Goal: Information Seeking & Learning: Learn about a topic

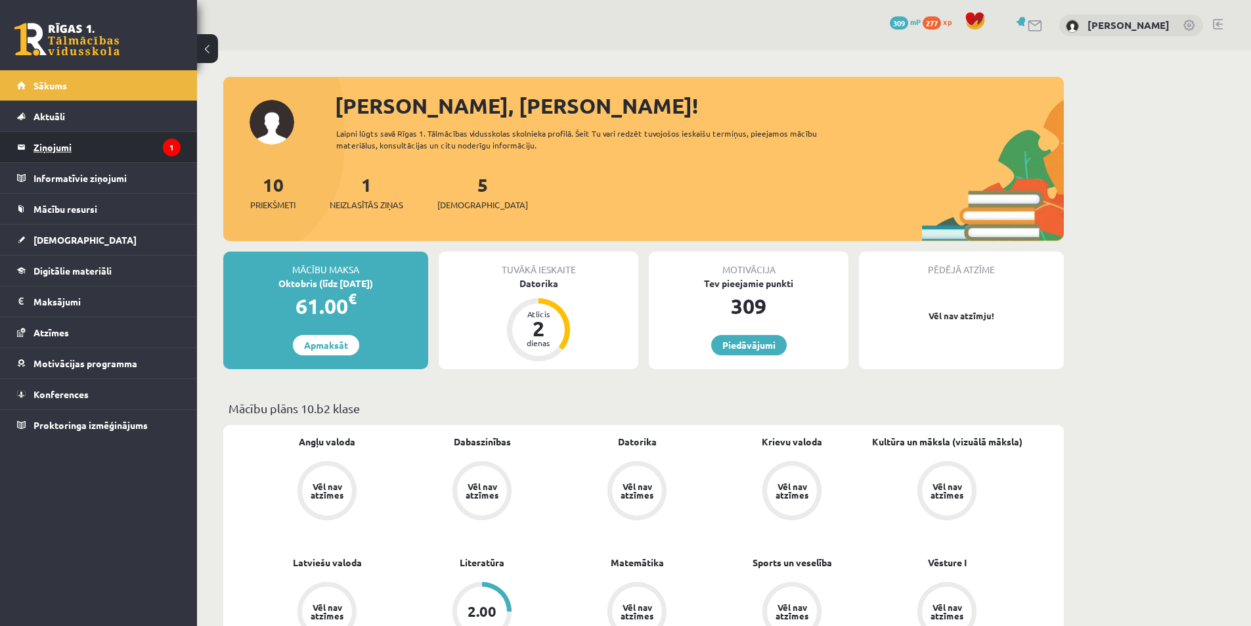
click at [52, 142] on legend "Ziņojumi 1" at bounding box center [106, 147] width 147 height 30
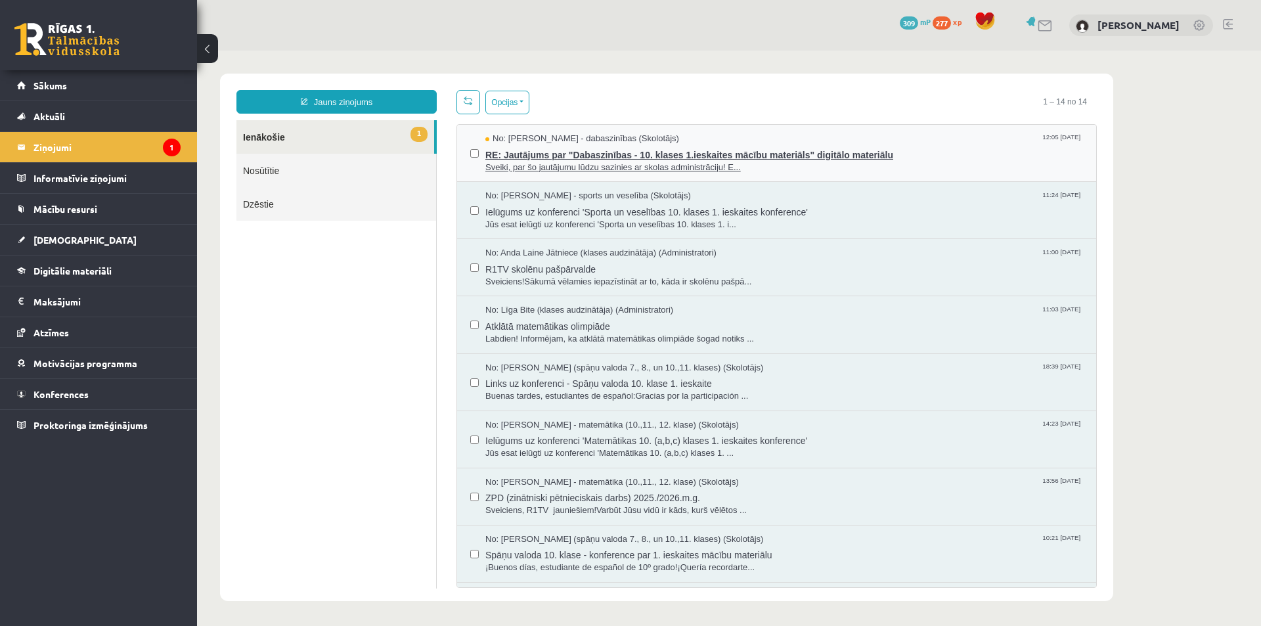
click at [678, 154] on span "RE: Jautājums par "Dabaszinības - 10. klases 1.ieskaites mācību materiāls" digi…" at bounding box center [784, 153] width 598 height 16
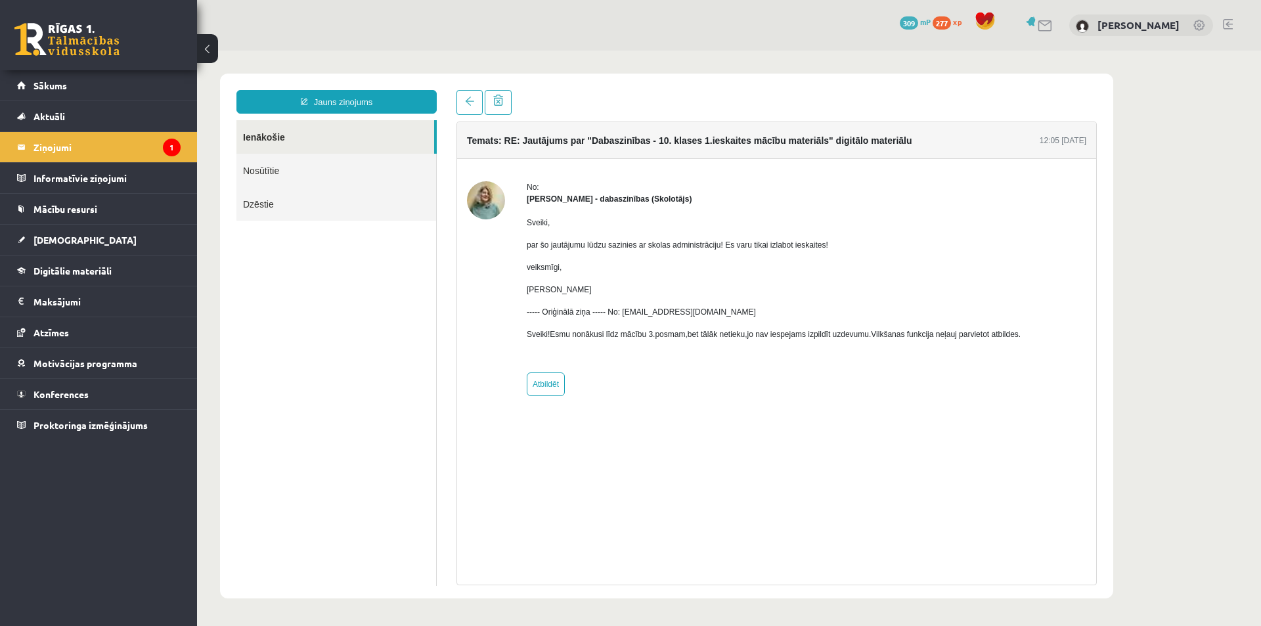
click at [680, 334] on p "Sveiki!Esmu nonākusi līdz mācību 3.posmam,bet tālāk netieku,jo nav iespejams iz…" at bounding box center [774, 334] width 494 height 12
click at [678, 336] on p "Sveiki!Esmu nonākusi līdz mācību 3.posmam,bet tālāk netieku,jo nav iespejams iz…" at bounding box center [774, 334] width 494 height 12
click at [62, 271] on span "Digitālie materiāli" at bounding box center [72, 271] width 78 height 12
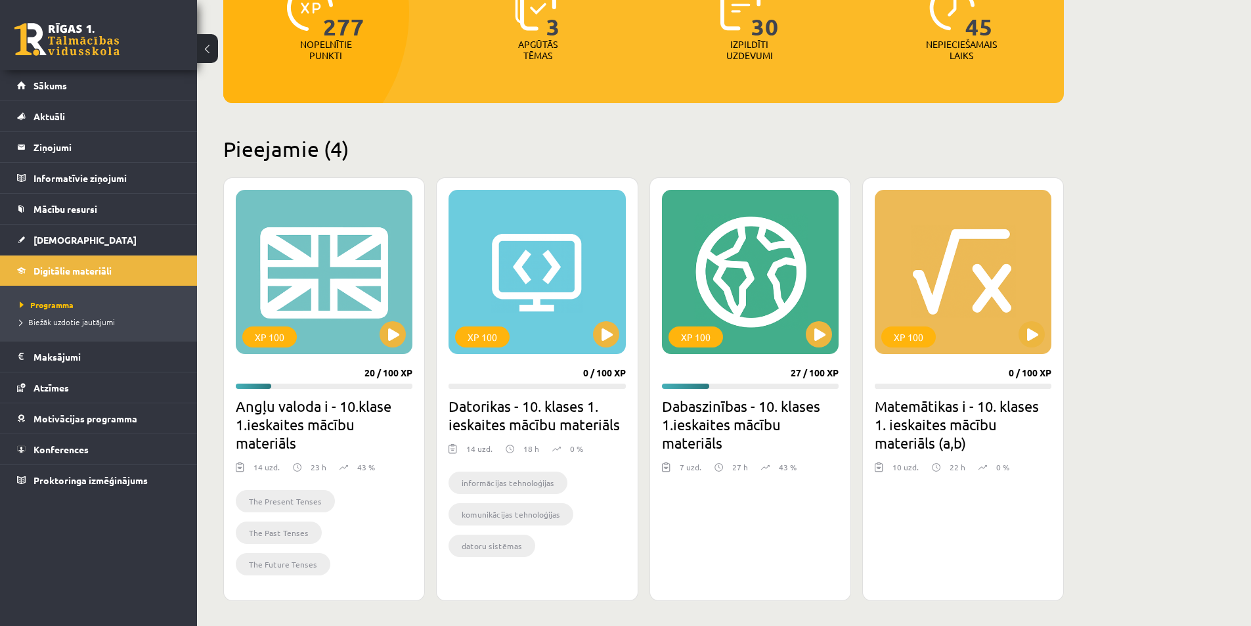
scroll to position [263, 0]
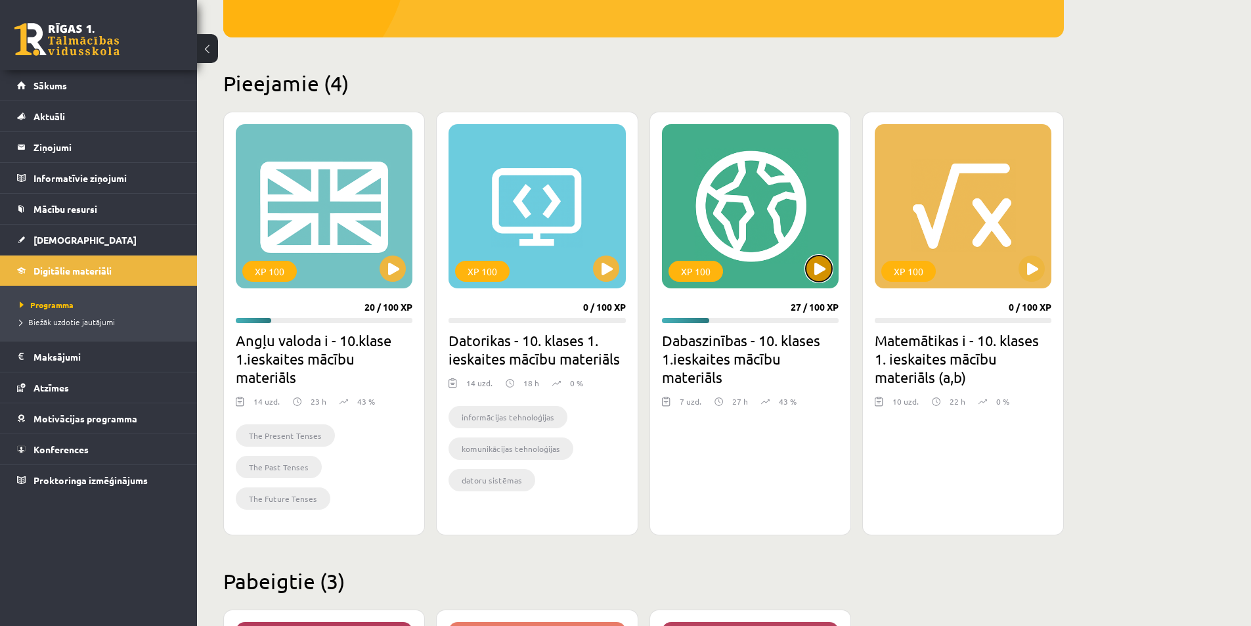
click at [814, 268] on button at bounding box center [819, 268] width 26 height 26
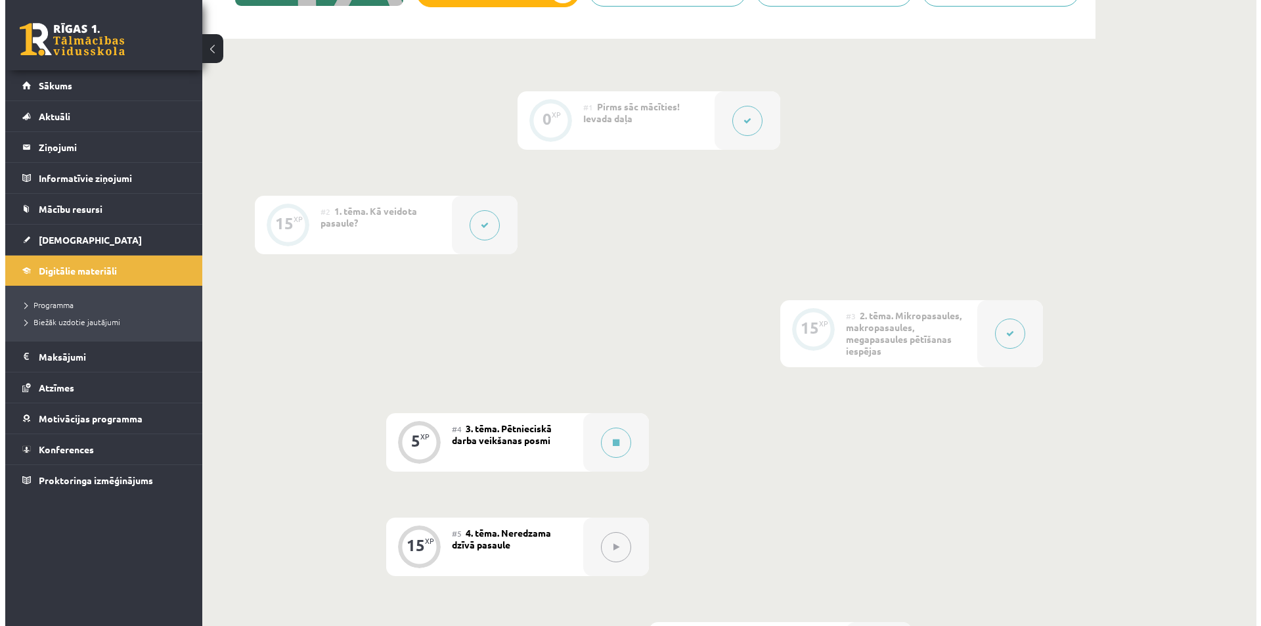
scroll to position [328, 0]
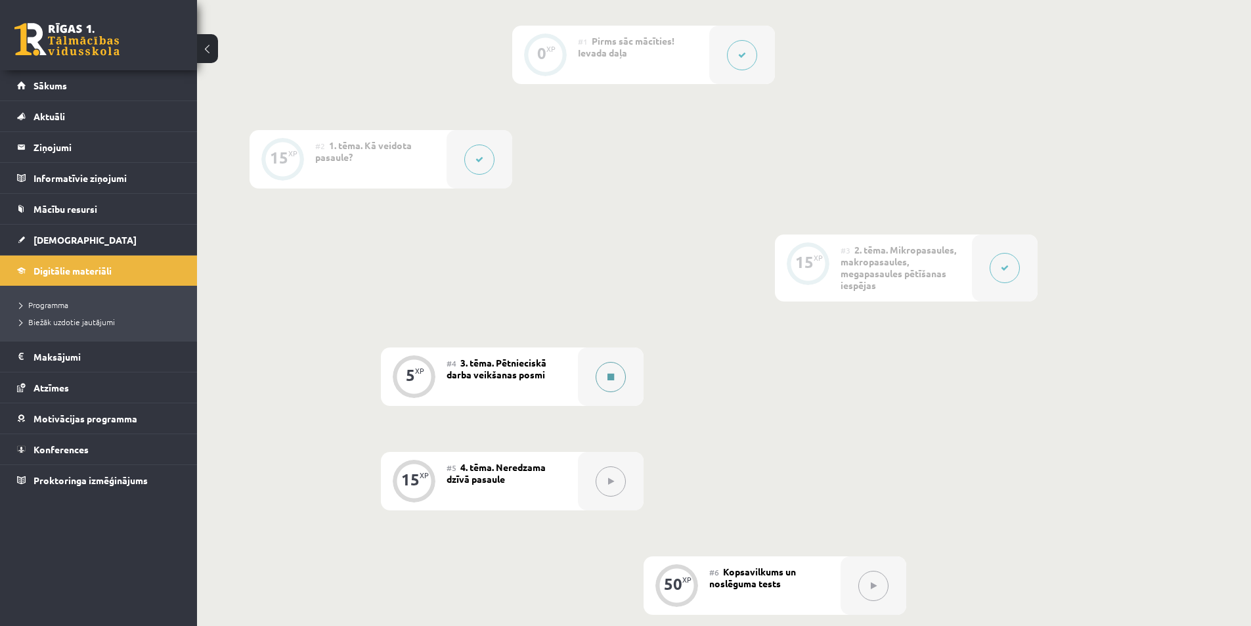
click at [611, 380] on icon at bounding box center [610, 377] width 7 height 8
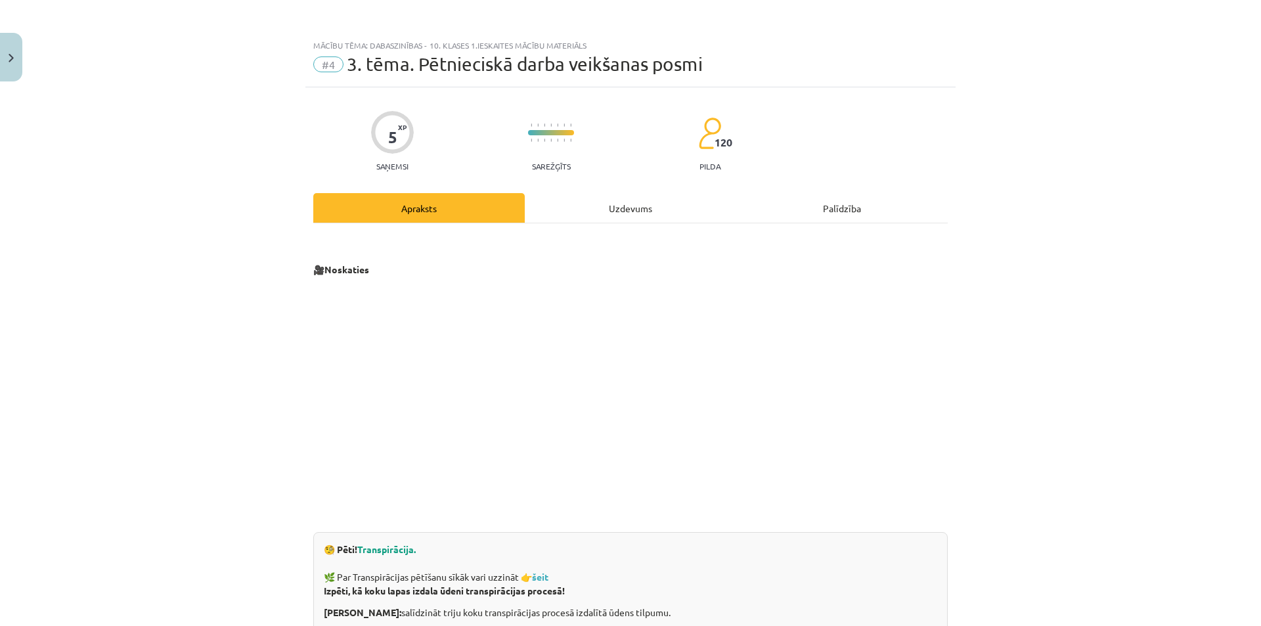
scroll to position [336, 0]
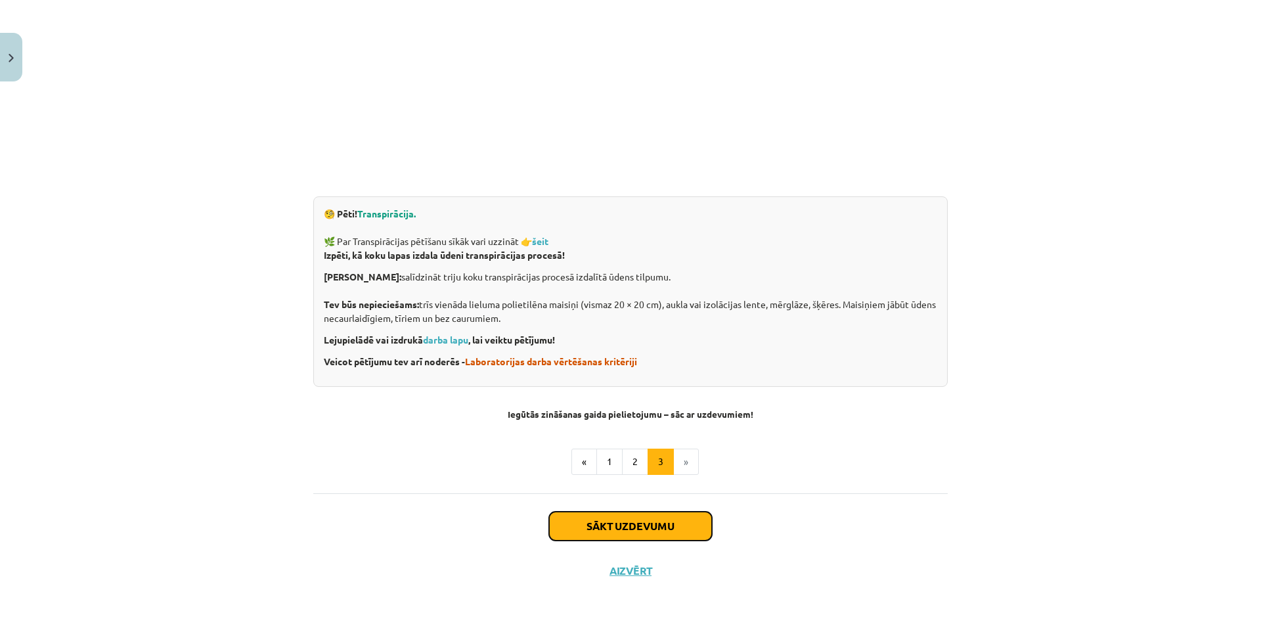
click at [619, 524] on button "Sākt uzdevumu" at bounding box center [630, 526] width 163 height 29
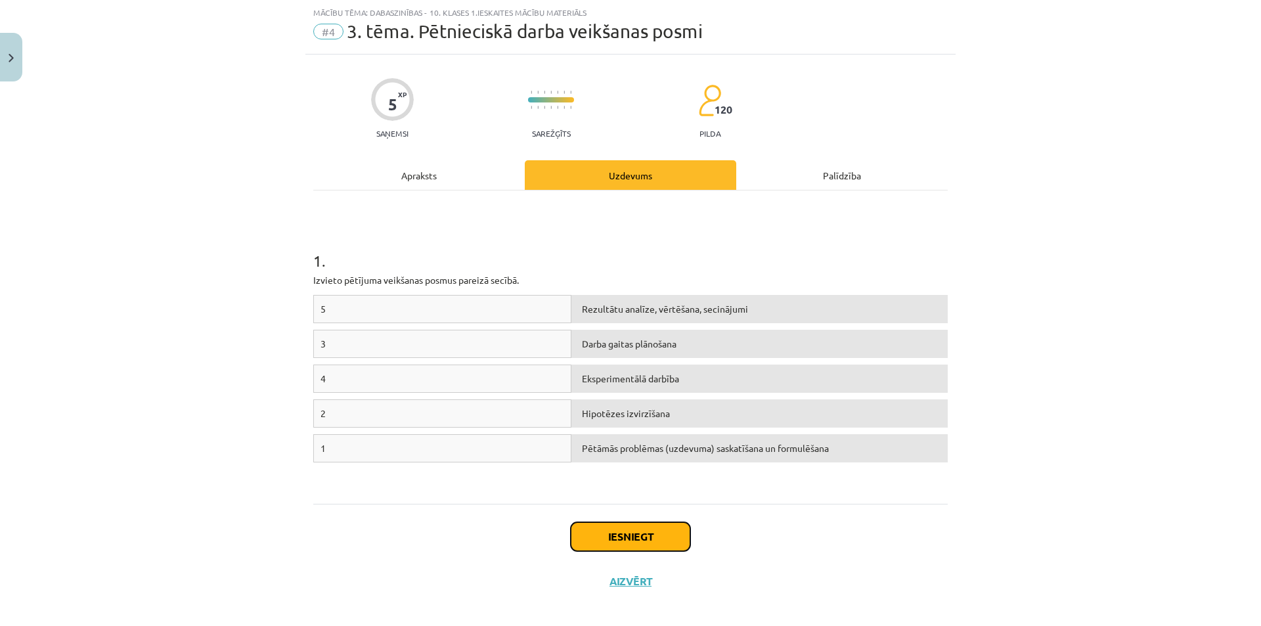
click at [616, 540] on button "Iesniegt" at bounding box center [631, 536] width 120 height 29
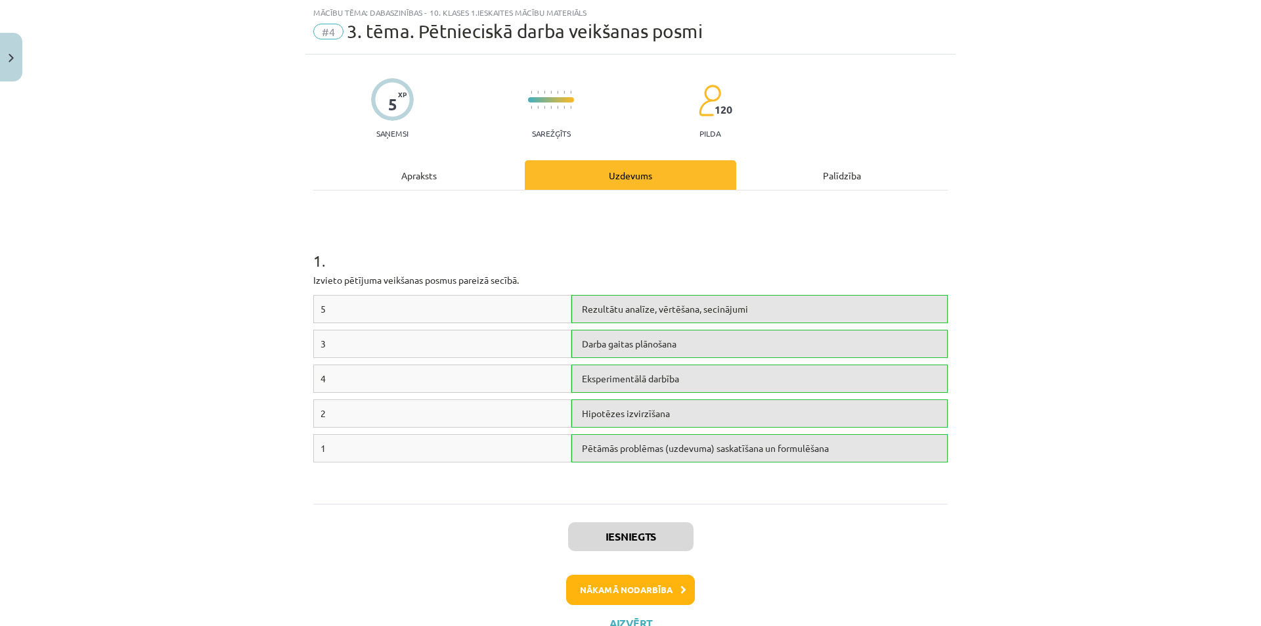
scroll to position [85, 0]
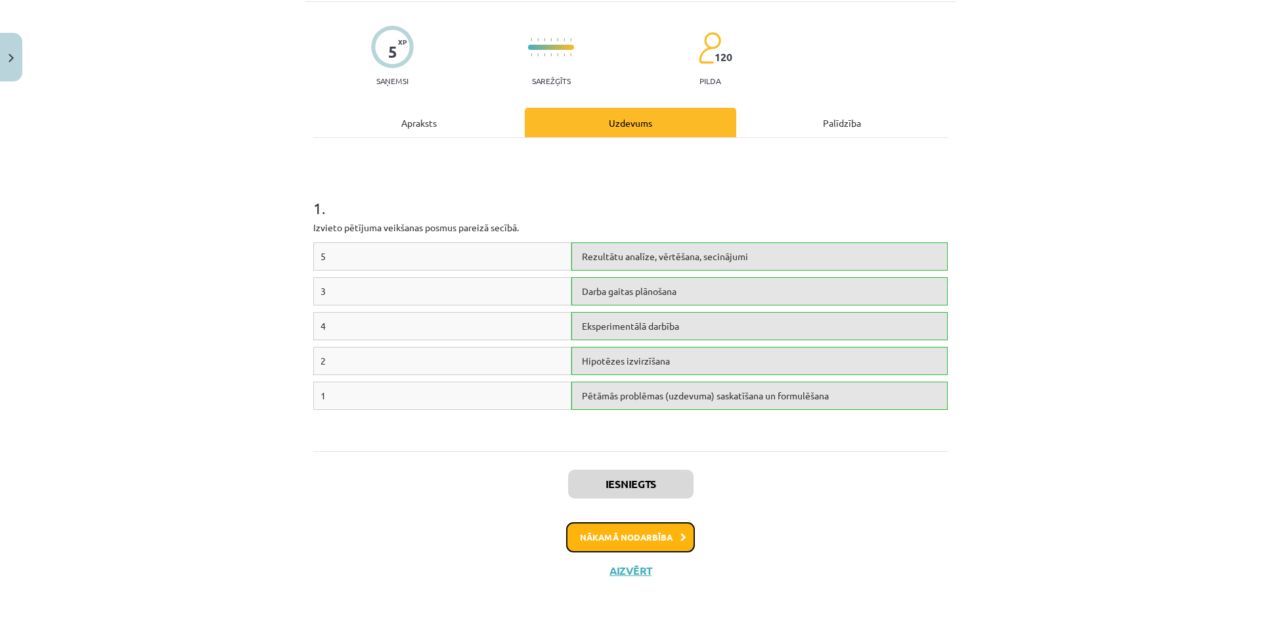
click at [614, 542] on button "Nākamā nodarbība" at bounding box center [630, 537] width 129 height 30
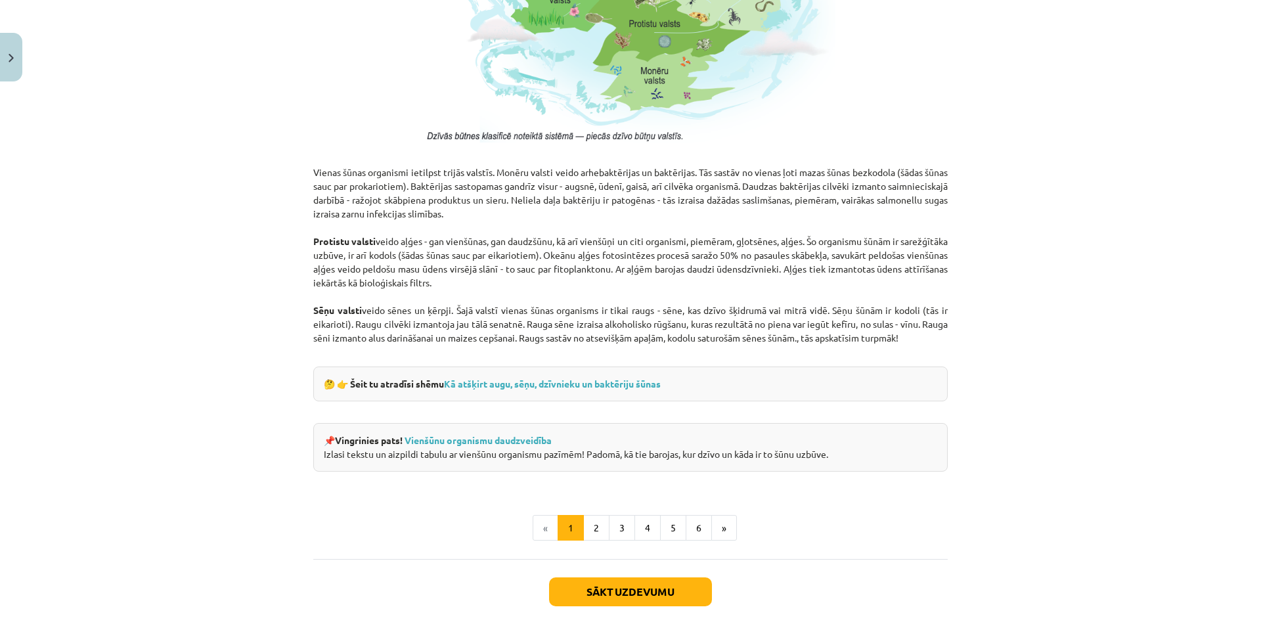
scroll to position [1089, 0]
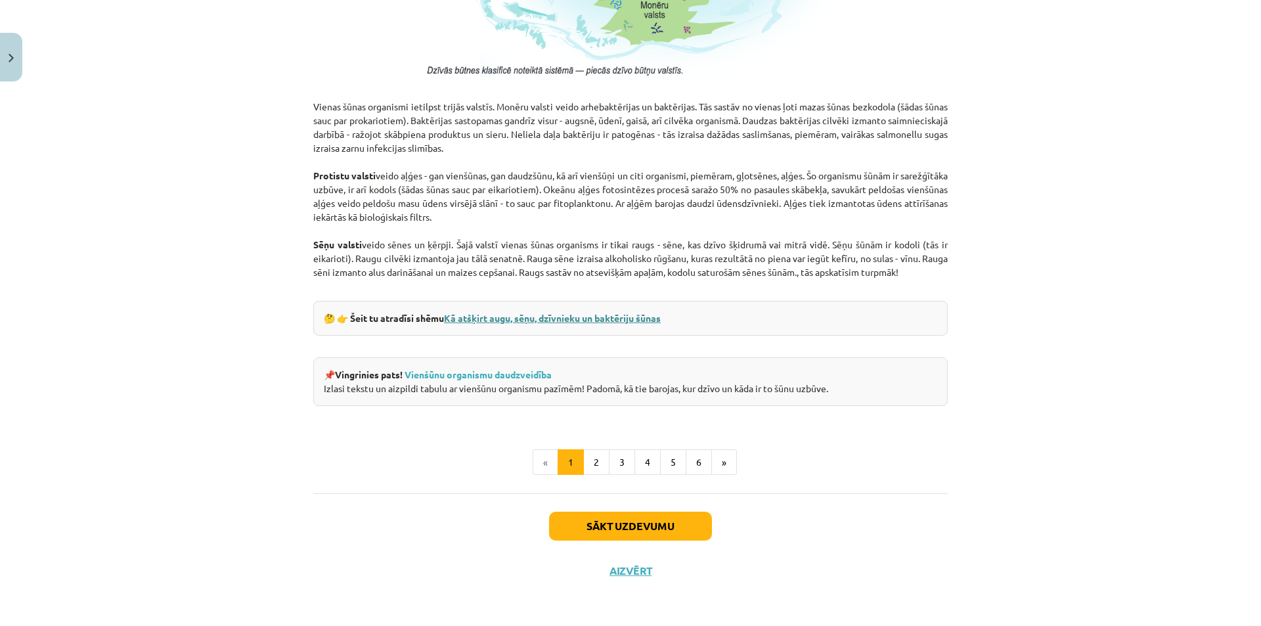
click at [558, 316] on link "Kā atšķirt augu, sēņu, dzīvnieku un baktēriju šūnas" at bounding box center [552, 318] width 217 height 12
click at [596, 468] on button "2" at bounding box center [596, 462] width 26 height 26
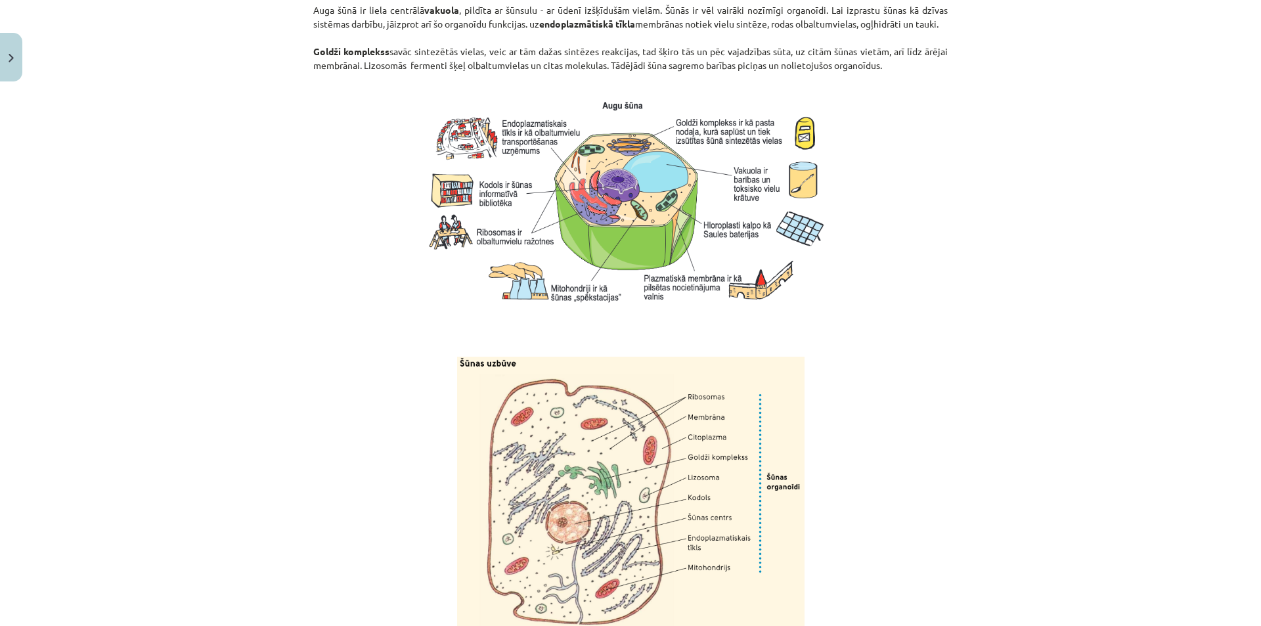
scroll to position [1503, 0]
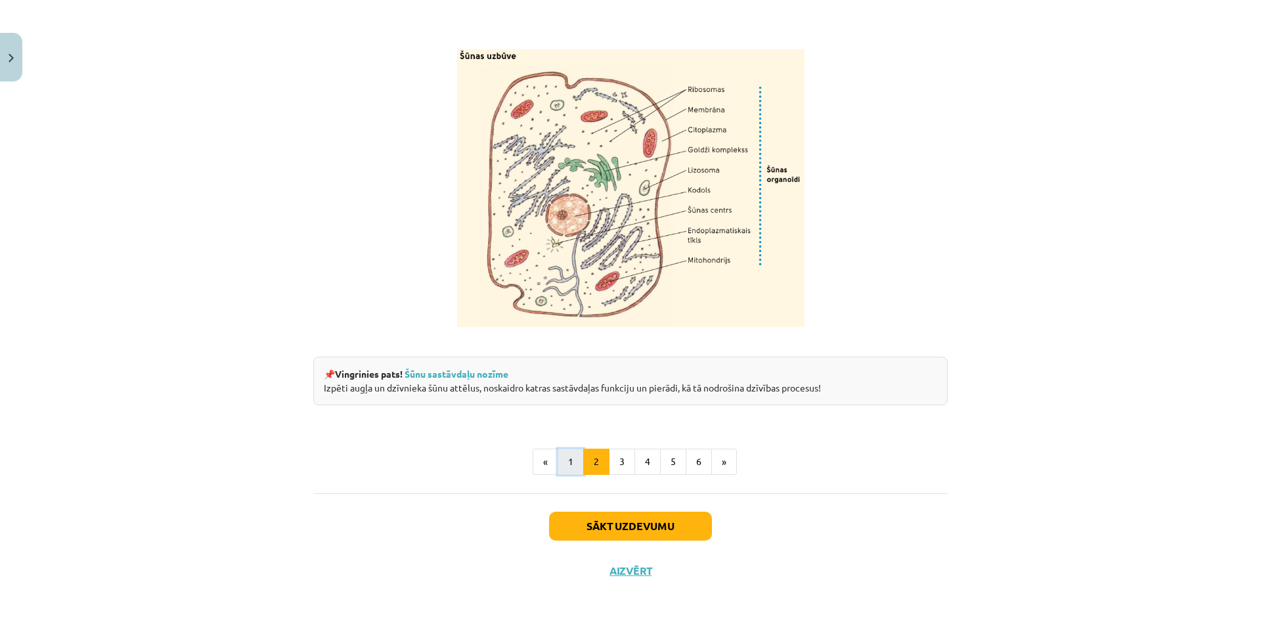
click at [567, 460] on button "1" at bounding box center [570, 461] width 26 height 26
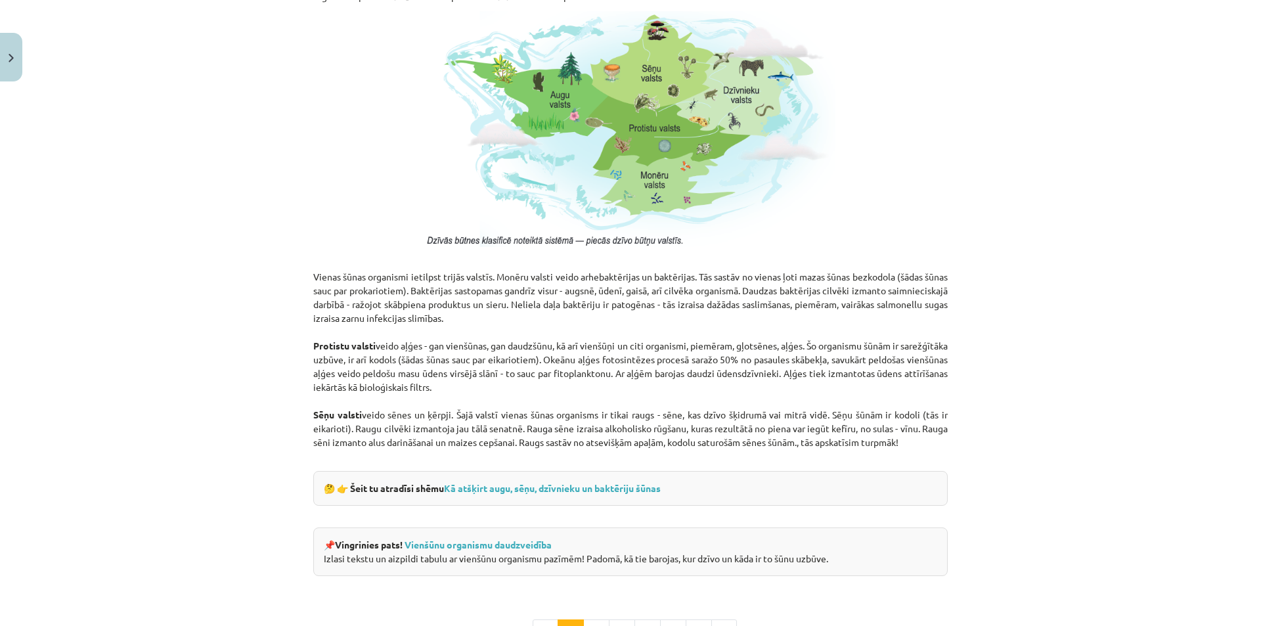
scroll to position [1089, 0]
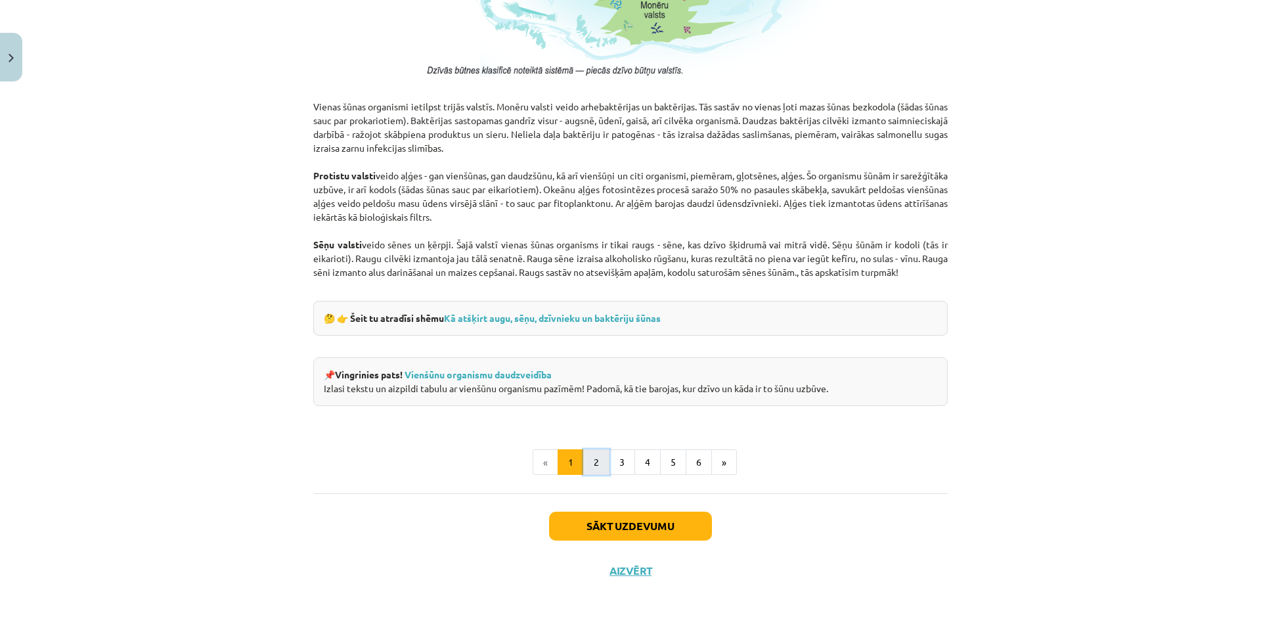
click at [592, 466] on button "2" at bounding box center [596, 462] width 26 height 26
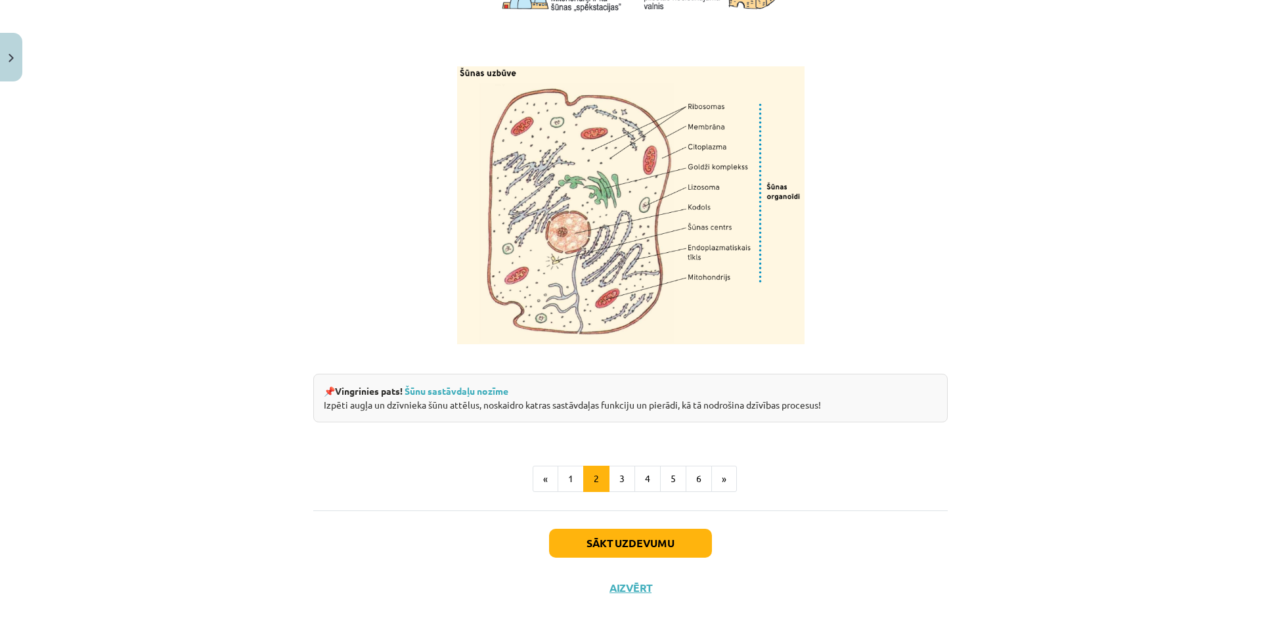
scroll to position [1503, 0]
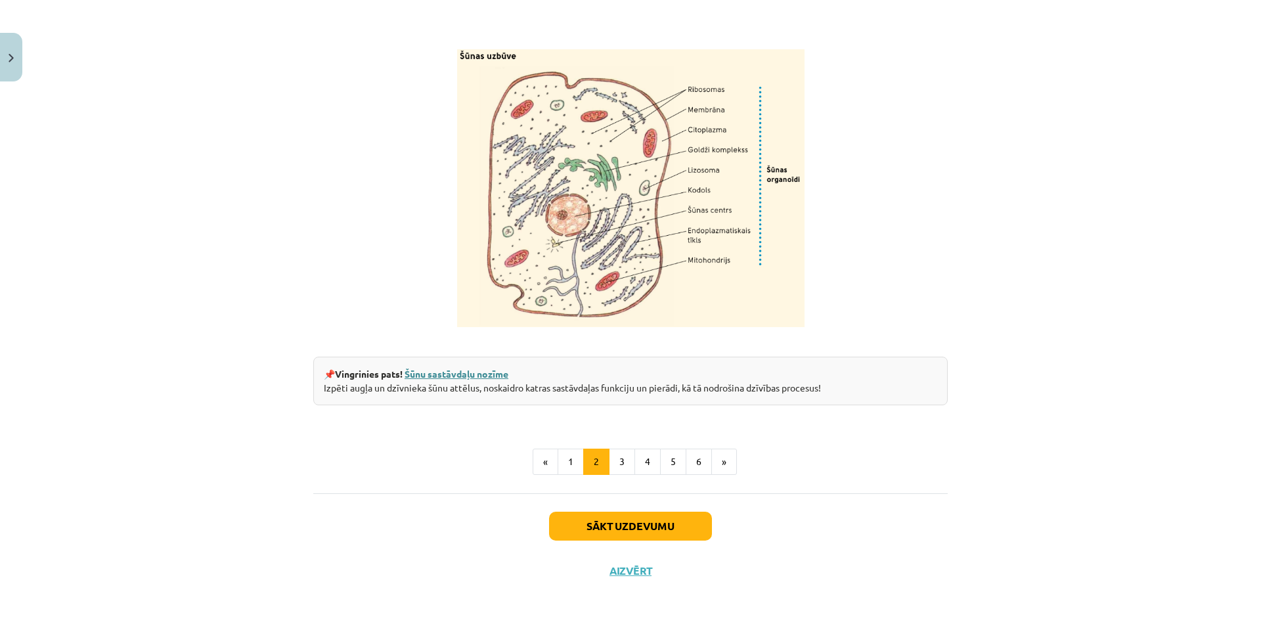
click at [442, 374] on link "Šūnu sastāvdaļu nozīme" at bounding box center [456, 374] width 104 height 12
click at [615, 459] on button "3" at bounding box center [622, 461] width 26 height 26
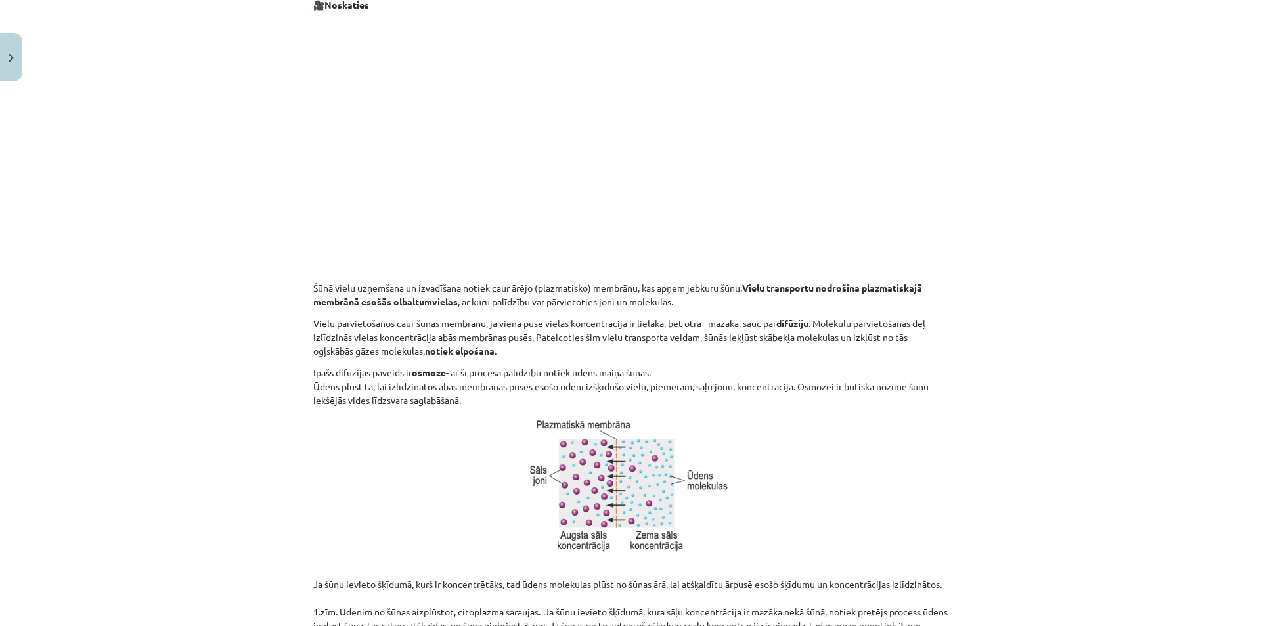
scroll to position [409, 0]
